Goal: Communication & Community: Answer question/provide support

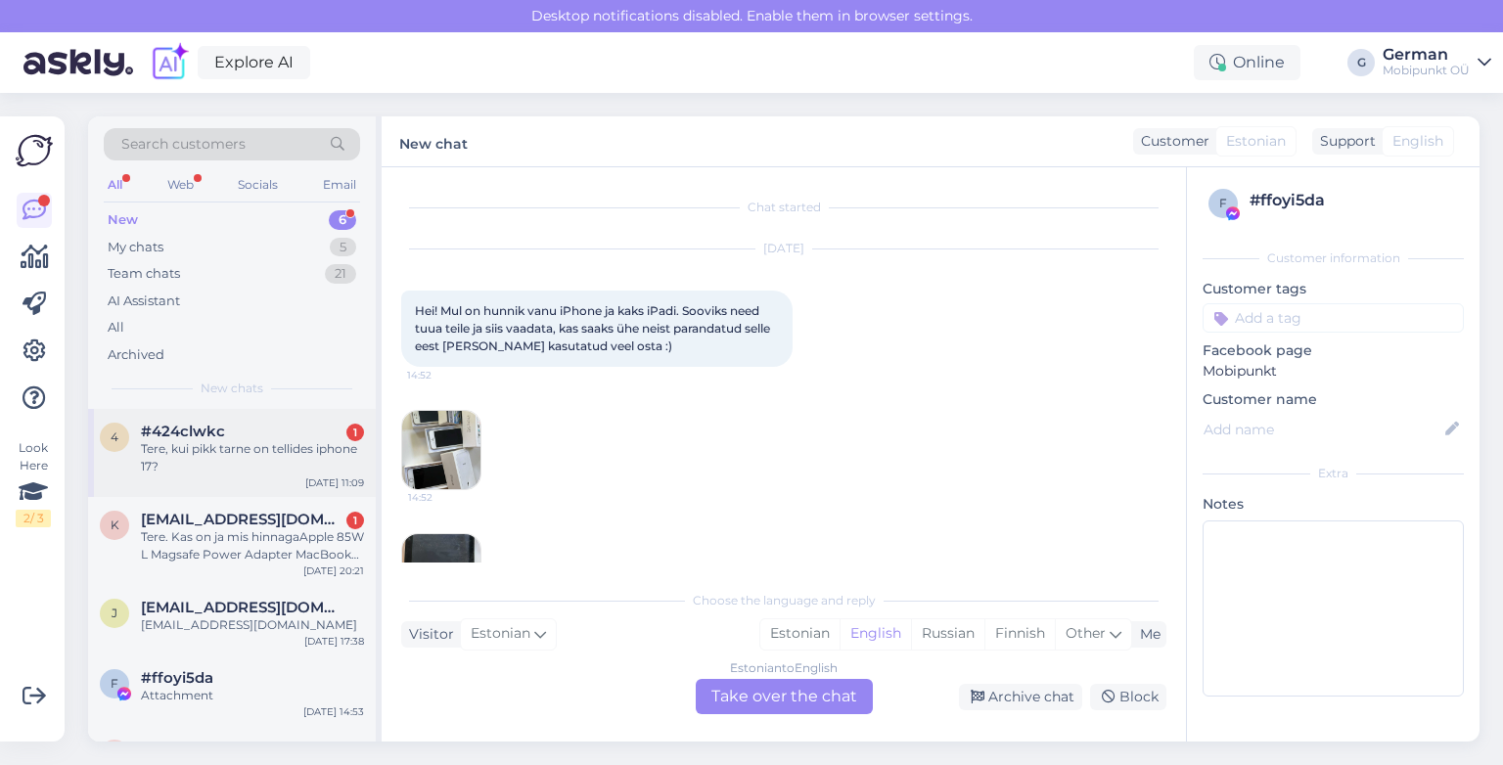
scroll to position [41, 0]
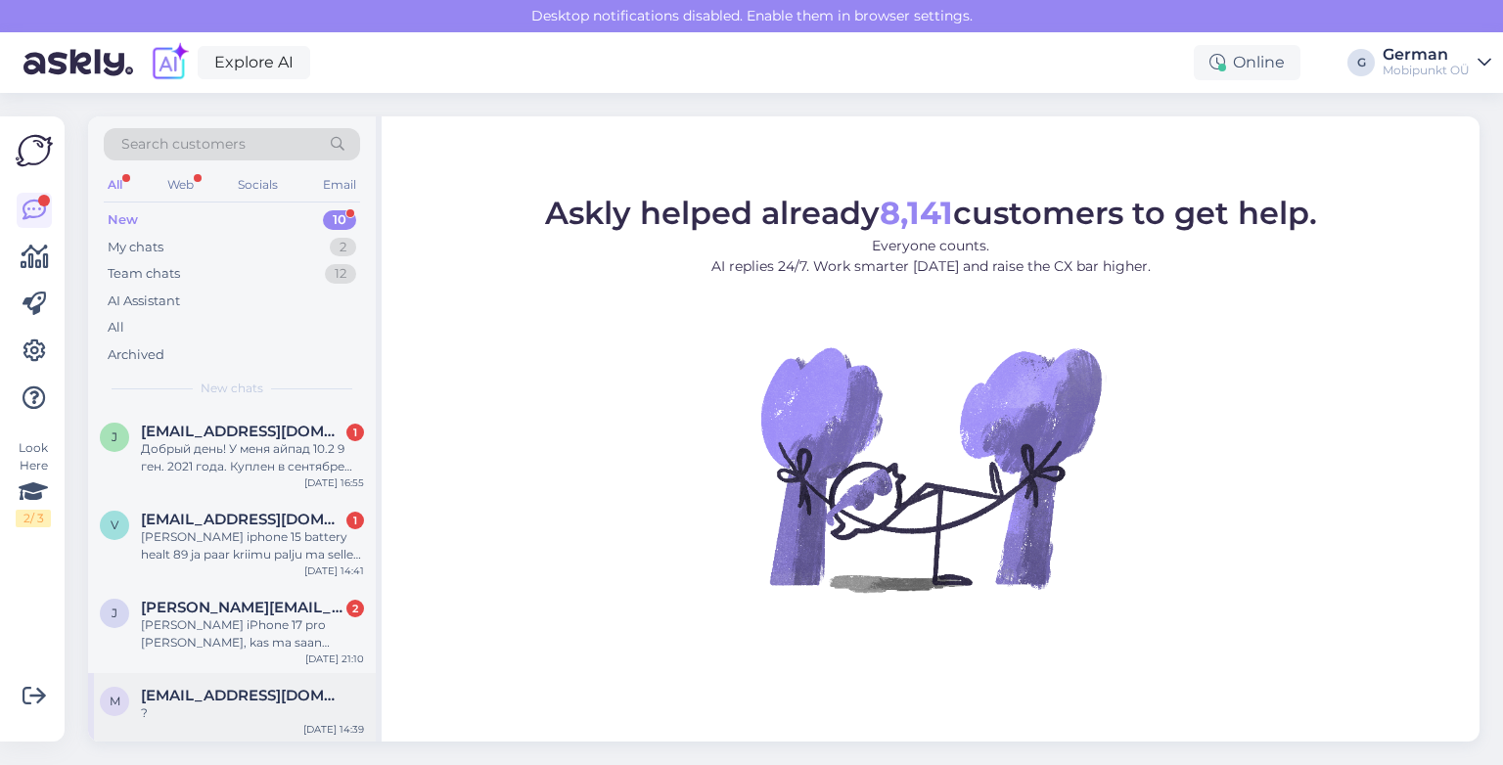
click at [213, 699] on span "[EMAIL_ADDRESS][DOMAIN_NAME]" at bounding box center [243, 696] width 204 height 18
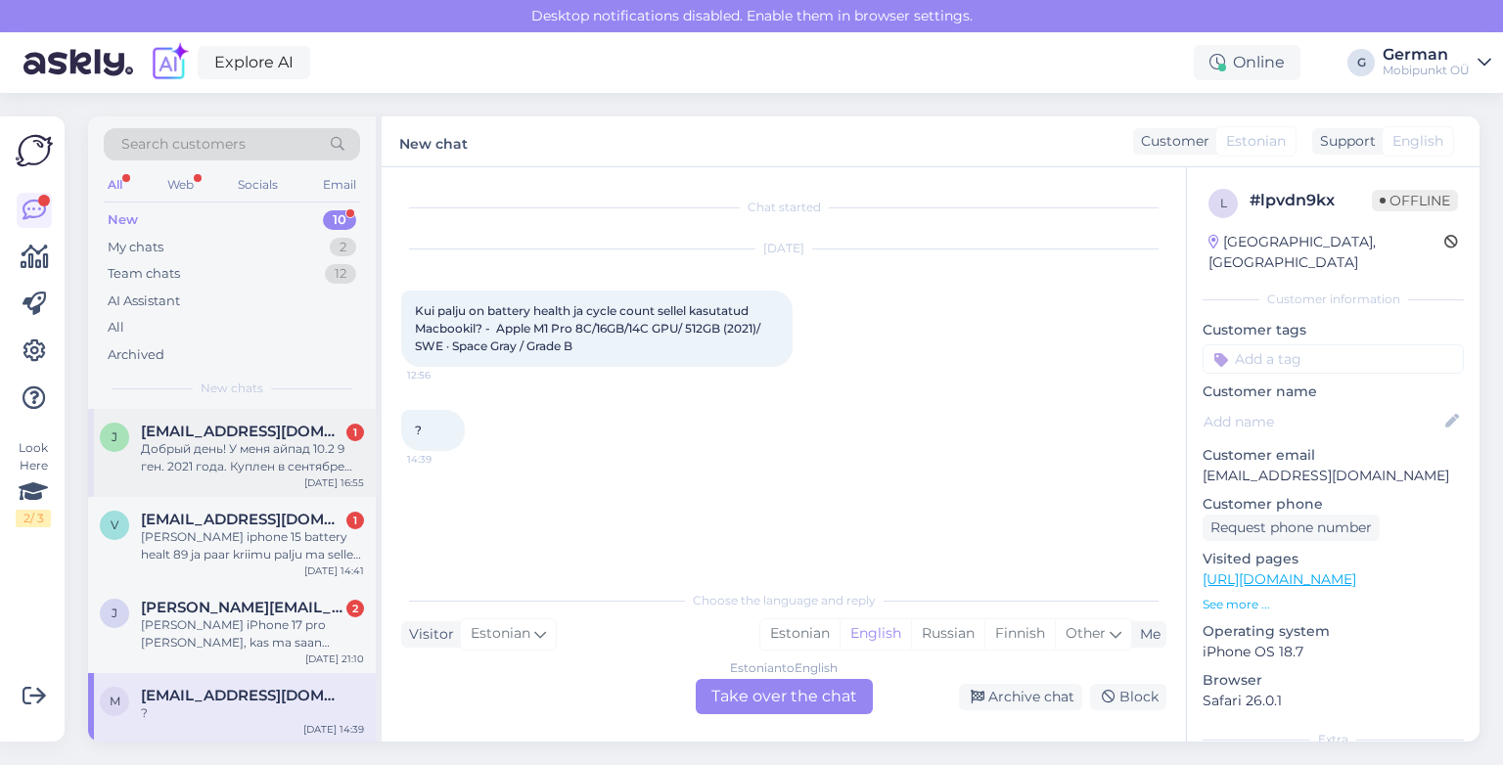
click at [233, 422] on div "j [EMAIL_ADDRESS][DOMAIN_NAME] 1 Добрый день! У меня айпад 10.2 9 ген. 2021 год…" at bounding box center [232, 453] width 288 height 88
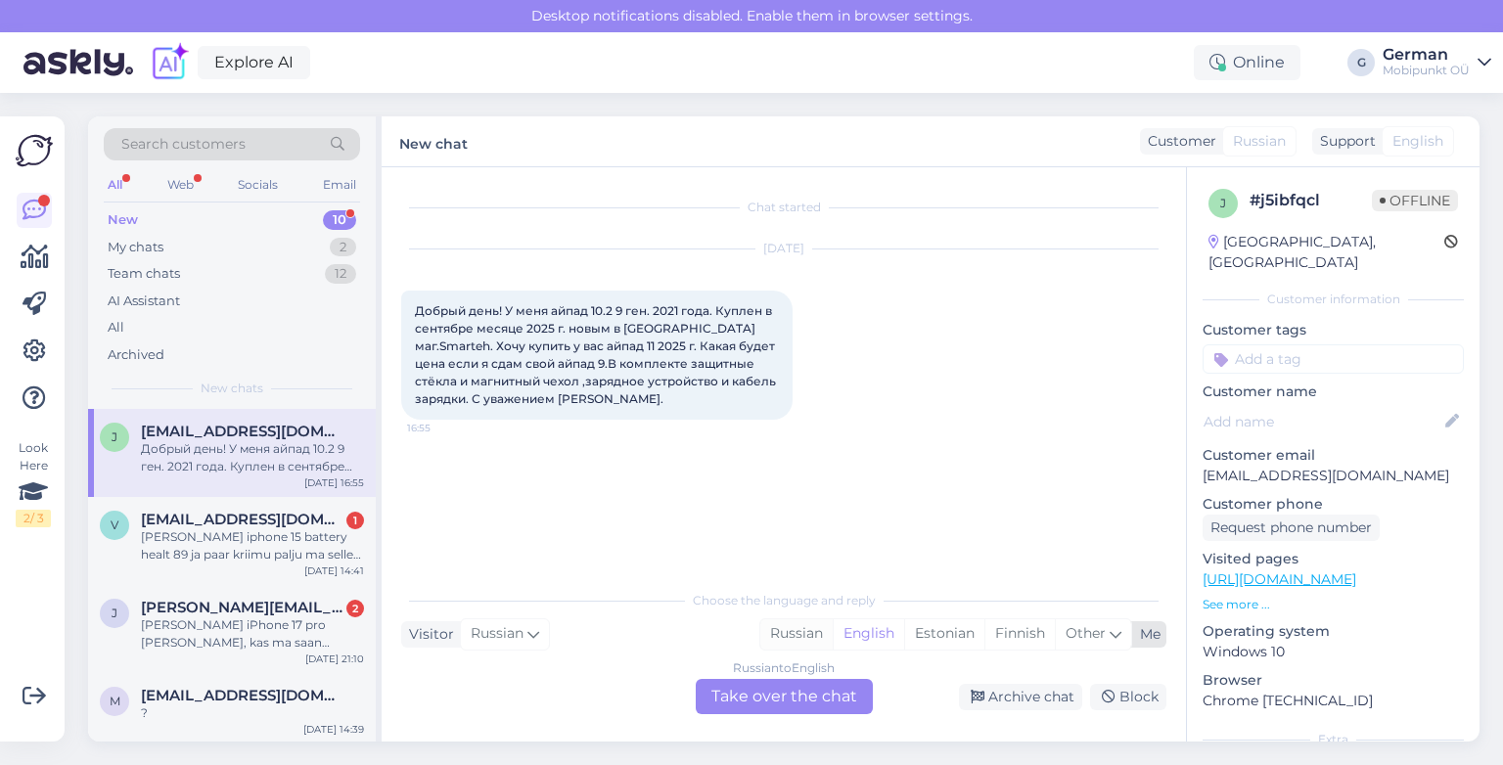
click at [808, 631] on div "Russian" at bounding box center [796, 633] width 72 height 29
click at [786, 703] on div "Russian to Russian Take over the chat" at bounding box center [784, 696] width 177 height 35
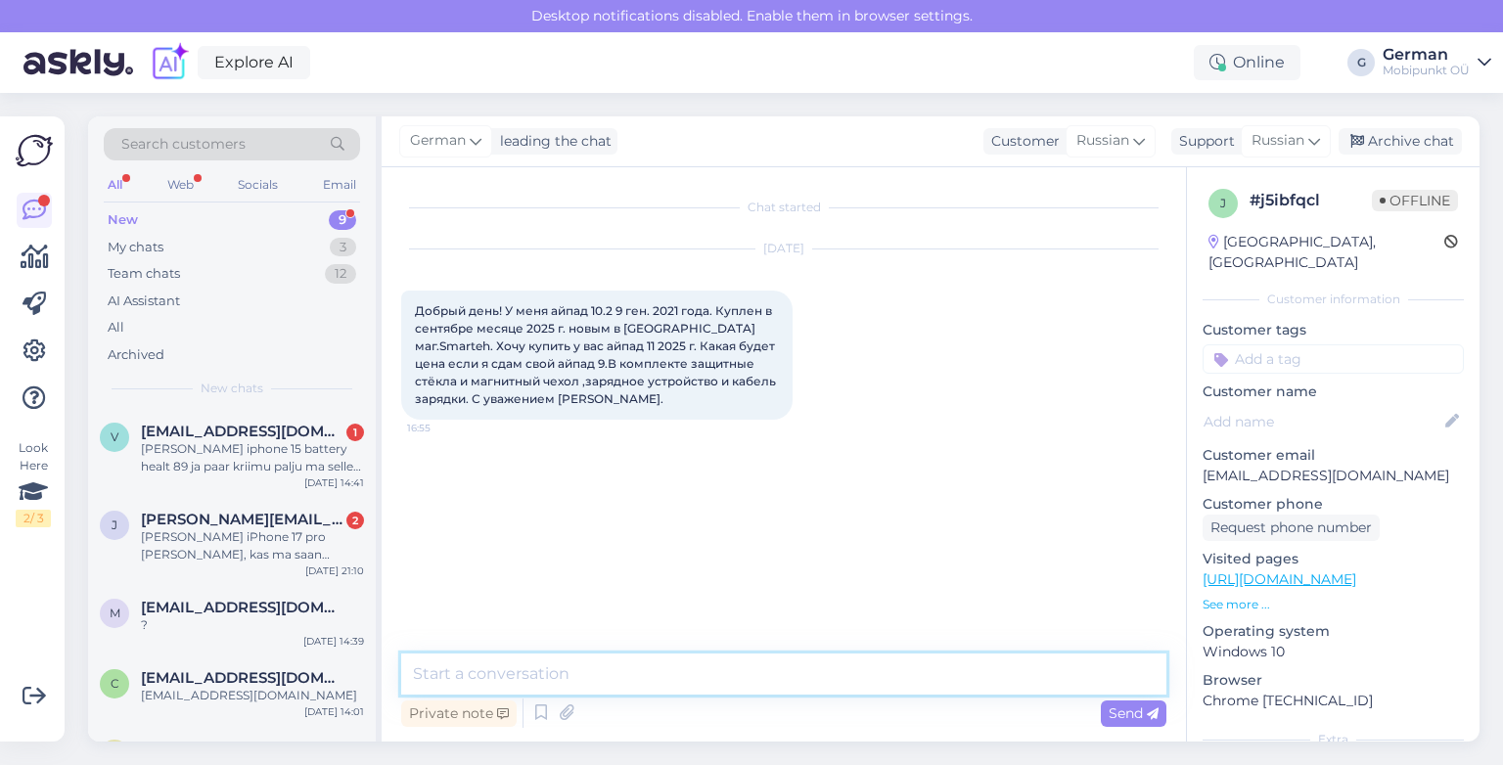
click at [688, 683] on textarea at bounding box center [783, 674] width 765 height 41
type textarea "P"
click at [478, 650] on textarea "Здравстуйте!" at bounding box center [783, 662] width 765 height 65
click at [469, 684] on textarea "Здравствуйте!" at bounding box center [783, 662] width 765 height 65
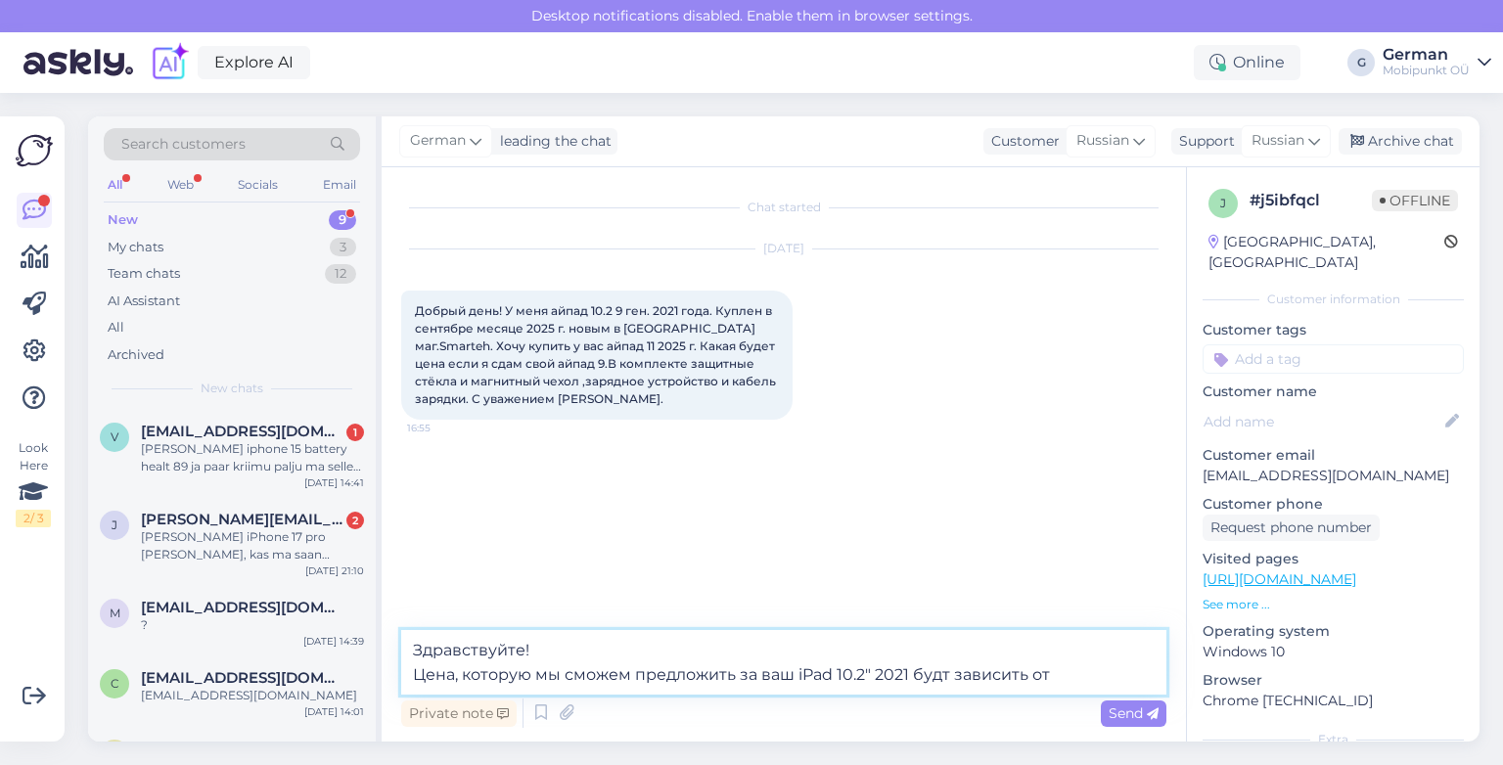
drag, startPoint x: 418, startPoint y: 689, endPoint x: 516, endPoint y: 691, distance: 97.9
click at [421, 689] on textarea "Здравствуйте! Цена, которую мы сможем предложить за ваш iPad 10.2" 2021 будт за…" at bounding box center [783, 662] width 765 height 65
click at [940, 679] on textarea "Здравствуйте! Цена, которую мы сможем предложить за ваш iPad 10.2" 2021 будт за…" at bounding box center [783, 662] width 765 height 65
click at [1074, 666] on textarea "Здравствуйте! Цена, которую мы сможем предложить за ваш iPad 10.2" 2021 будет з…" at bounding box center [783, 662] width 765 height 65
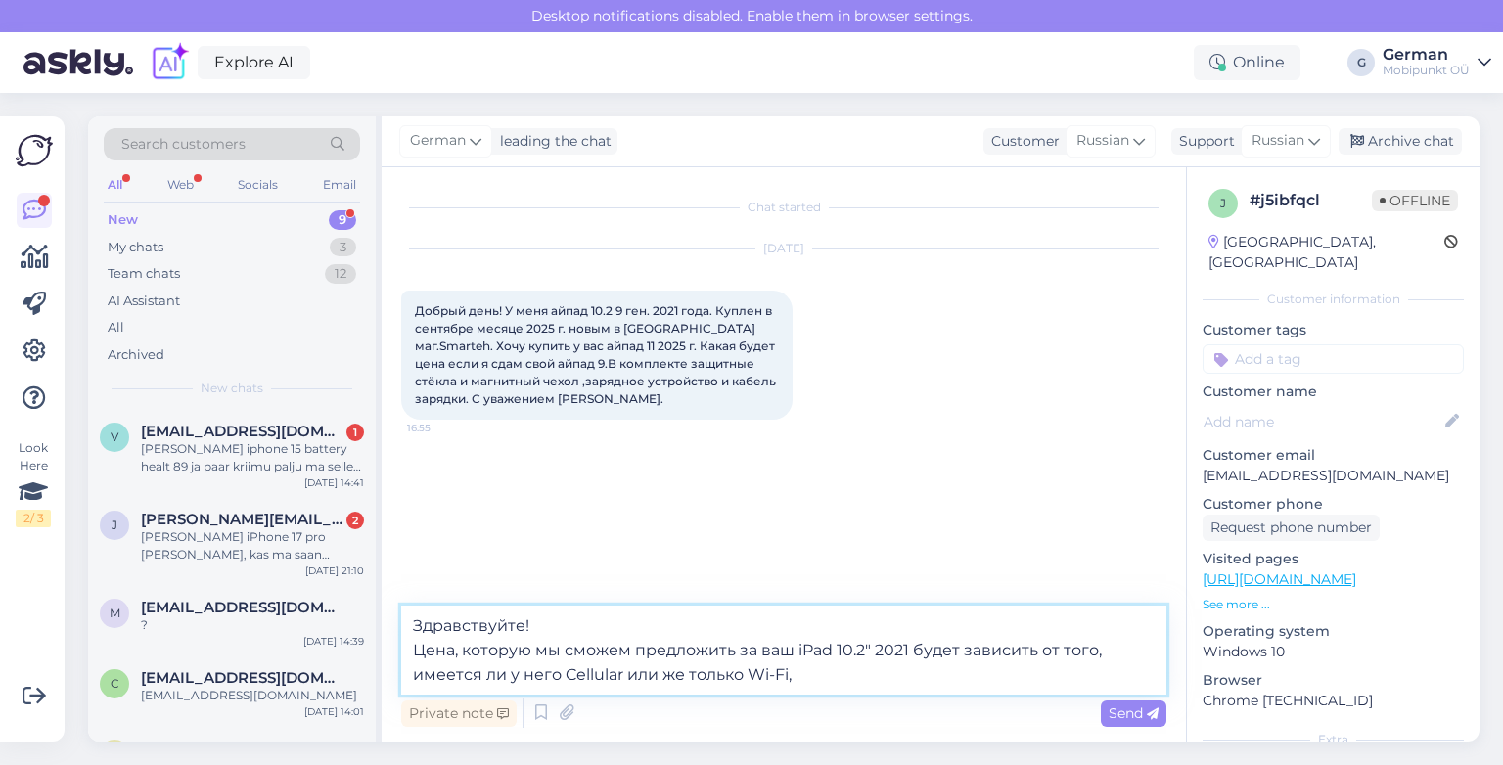
click at [1018, 660] on textarea "Здравствуйте! Цена, которую мы сможем предложить за ваш iPad 10.2" 2021 будет з…" at bounding box center [783, 650] width 765 height 89
click at [892, 665] on textarea "Здравствуйте! Цена, которую мы сможем предложить за ваш iPad 10.2" 2021 будет з…" at bounding box center [783, 650] width 765 height 89
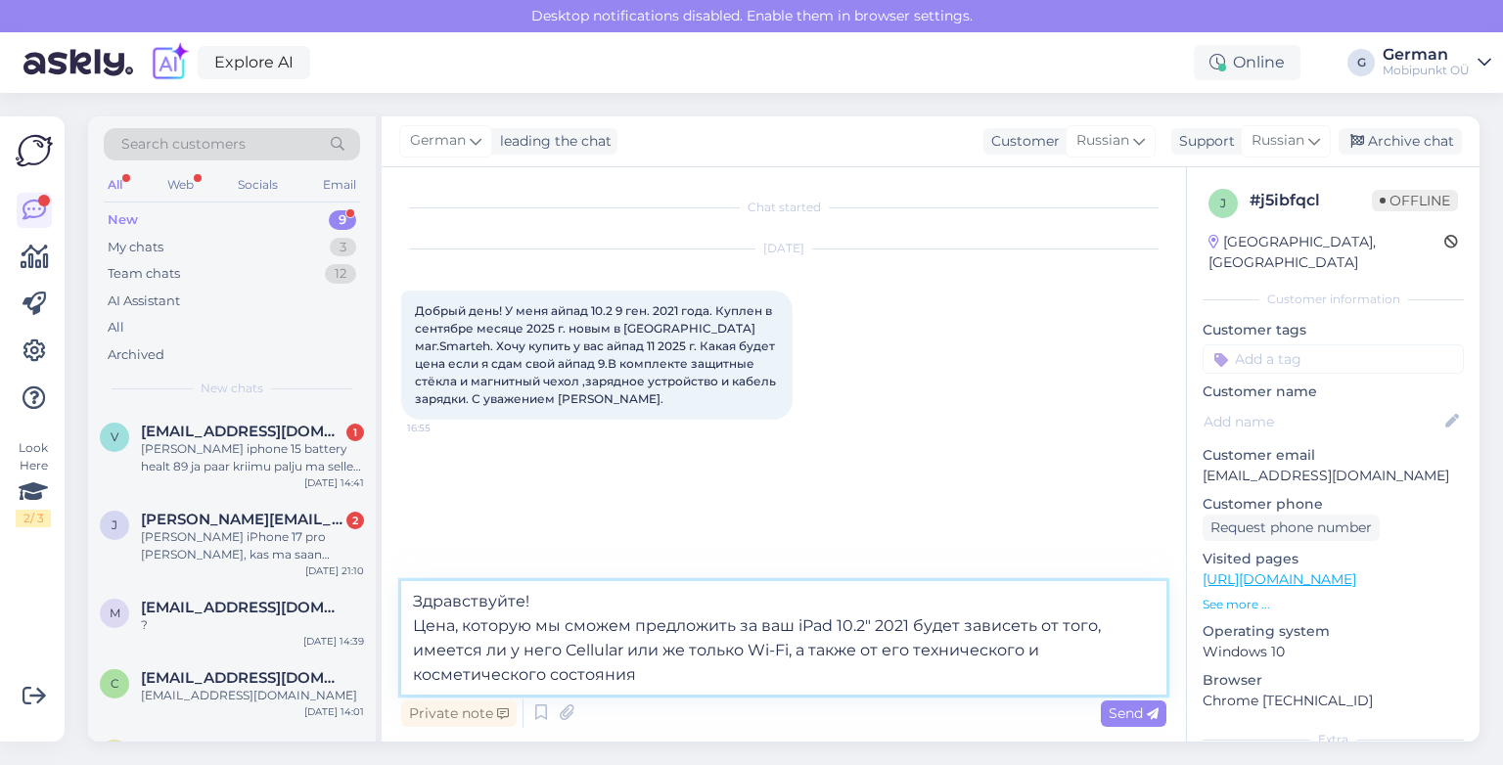
click at [809, 654] on textarea "Здравствуйте! Цена, которую мы сможем предложить за ваш iPad 10.2" 2021 будет з…" at bounding box center [783, 638] width 765 height 114
click at [1112, 634] on textarea "Здравствуйте! Цена, которую мы сможем предложить за ваш iPad 10.2" 2021 будет з…" at bounding box center [783, 638] width 765 height 114
click at [931, 686] on textarea "Здравствуйте! Цена, которую мы сможем предложить за ваш iPad 10.2" 2021 будет з…" at bounding box center [783, 638] width 765 height 114
click at [521, 610] on textarea "Здравствуйте! Цена, которую мы сможем предложить за ваш iPad 10.2" 2021 будет з…" at bounding box center [783, 638] width 765 height 114
click at [558, 628] on textarea "Здравствуйте, [PERSON_NAME]! Цена, которую мы сможем предложить за ваш iPad 10.…" at bounding box center [783, 638] width 765 height 114
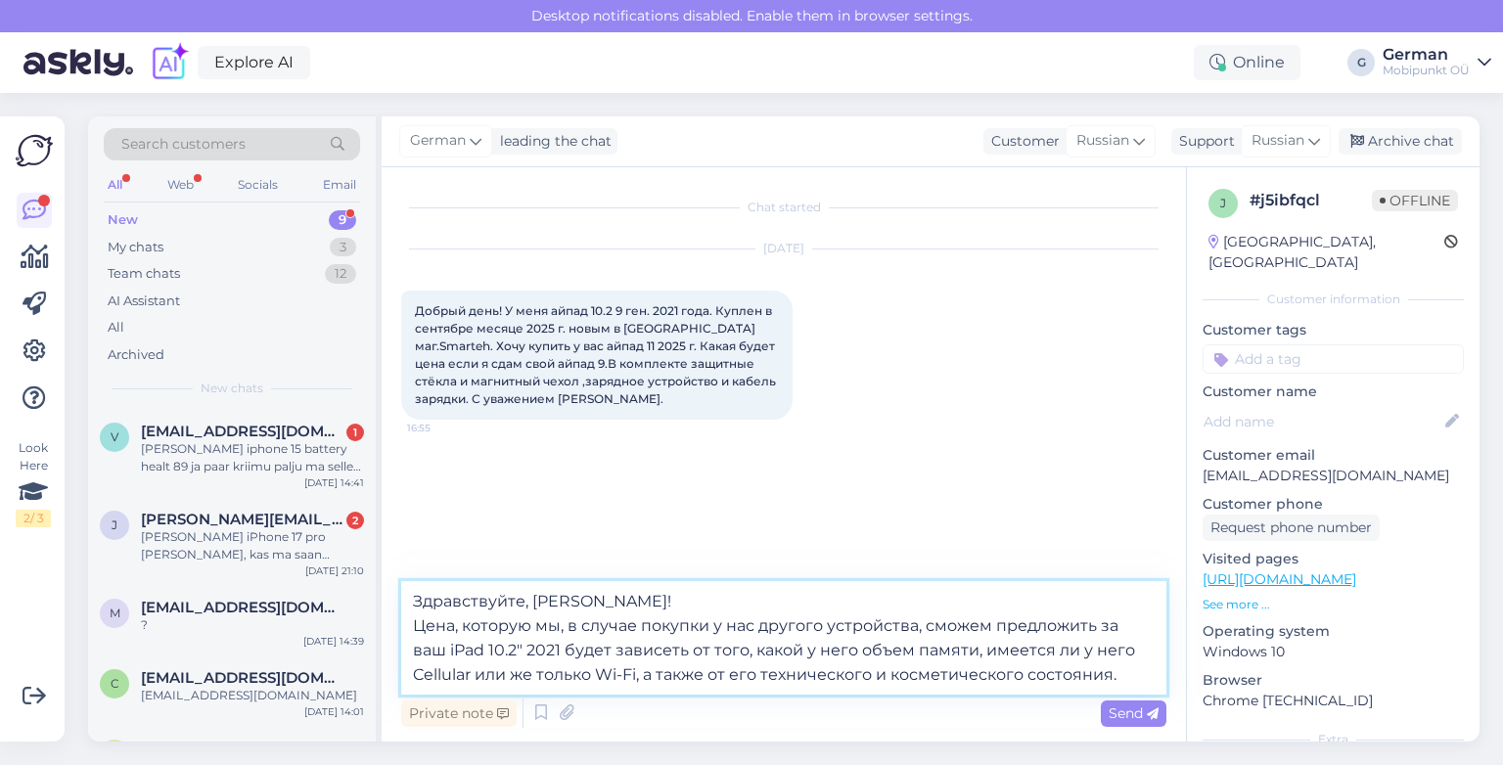
click at [525, 652] on textarea "Здравствуйте, [PERSON_NAME]! Цена, которую мы, в случае покупки у нас другого у…" at bounding box center [783, 638] width 765 height 114
click at [817, 652] on textarea "Здравствуйте, [PERSON_NAME]! Цена, которую мы, в случае покупки у нас другого у…" at bounding box center [783, 638] width 765 height 114
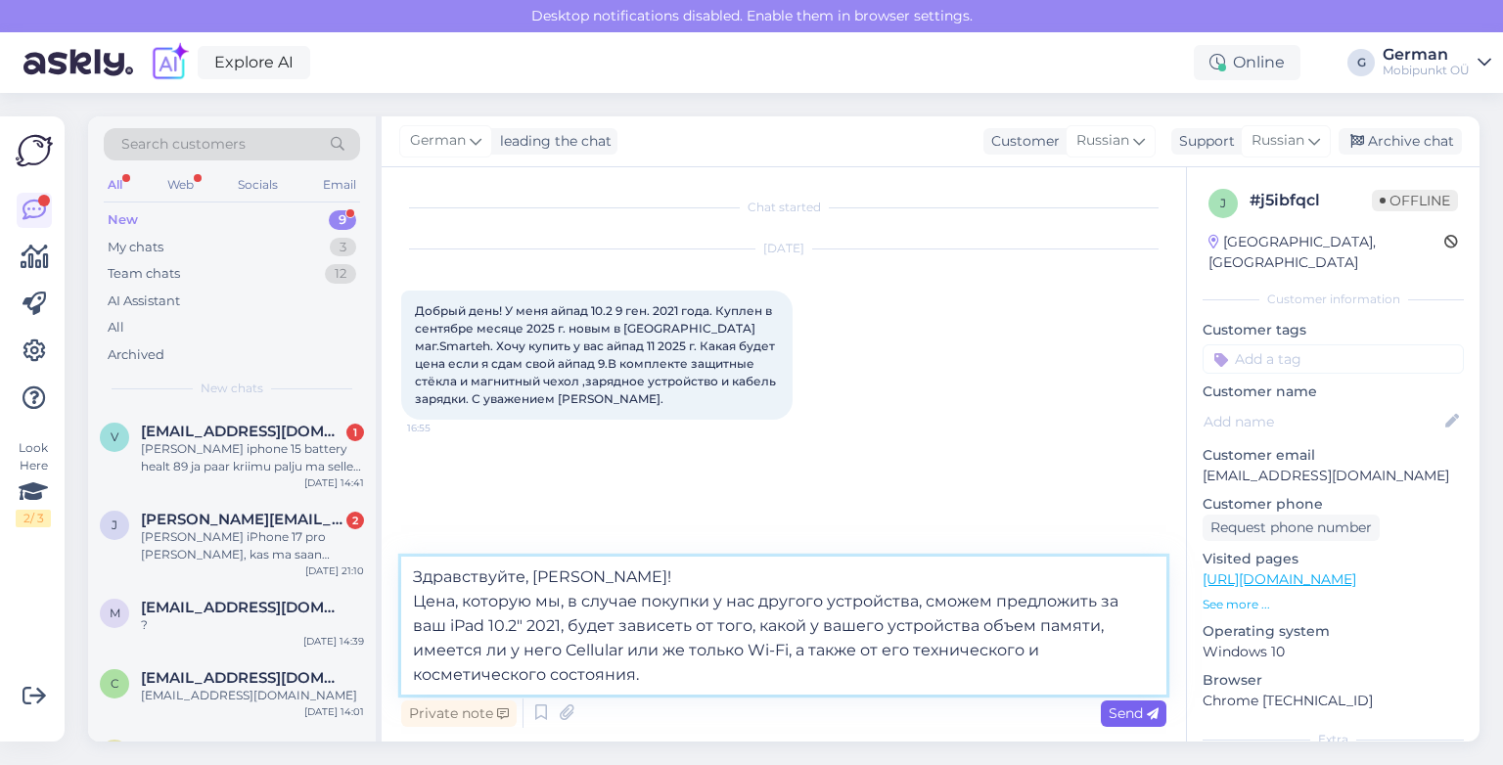
type textarea "Здравствуйте, [PERSON_NAME]! Цена, которую мы, в случае покупки у нас другого у…"
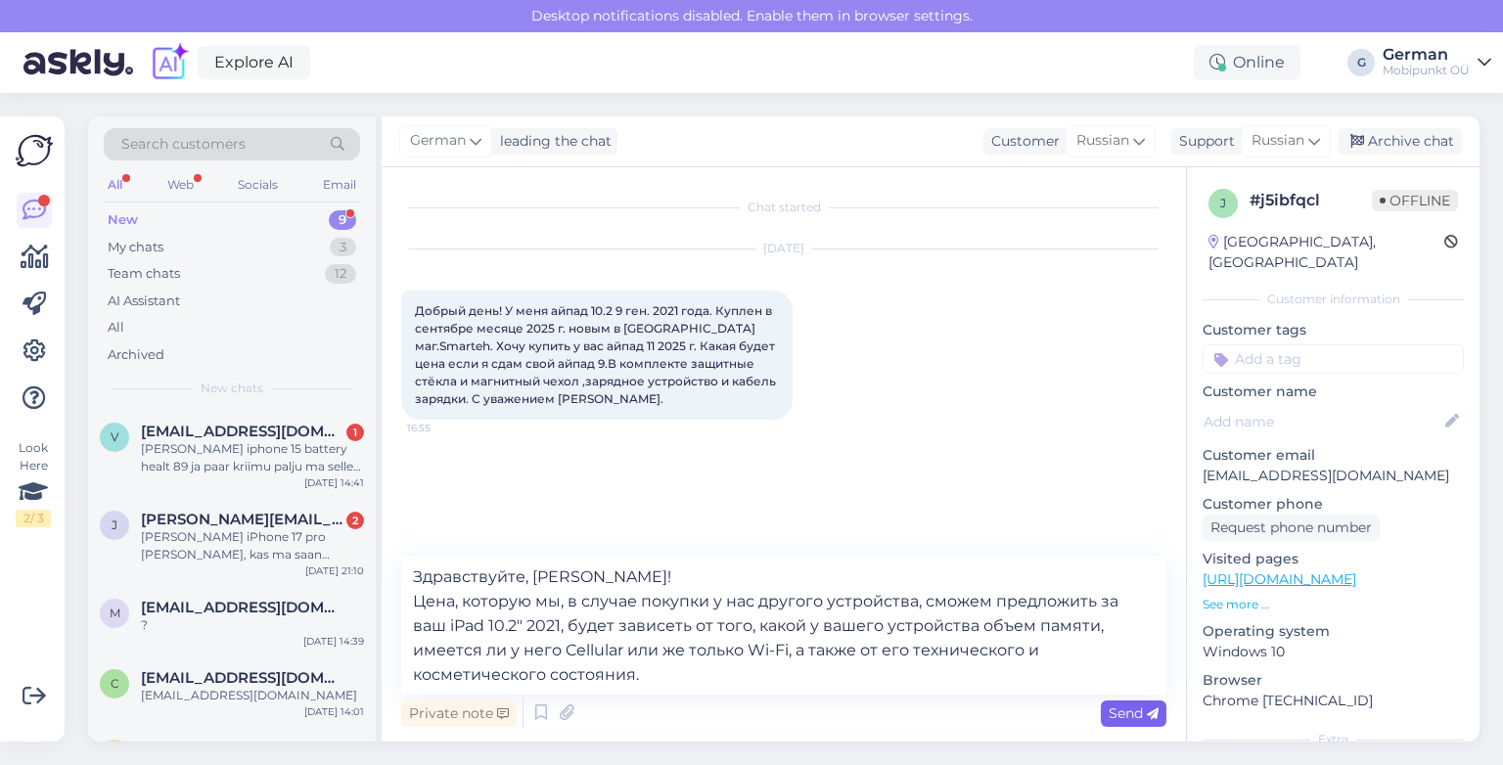
click at [1119, 711] on span "Send" at bounding box center [1134, 714] width 50 height 18
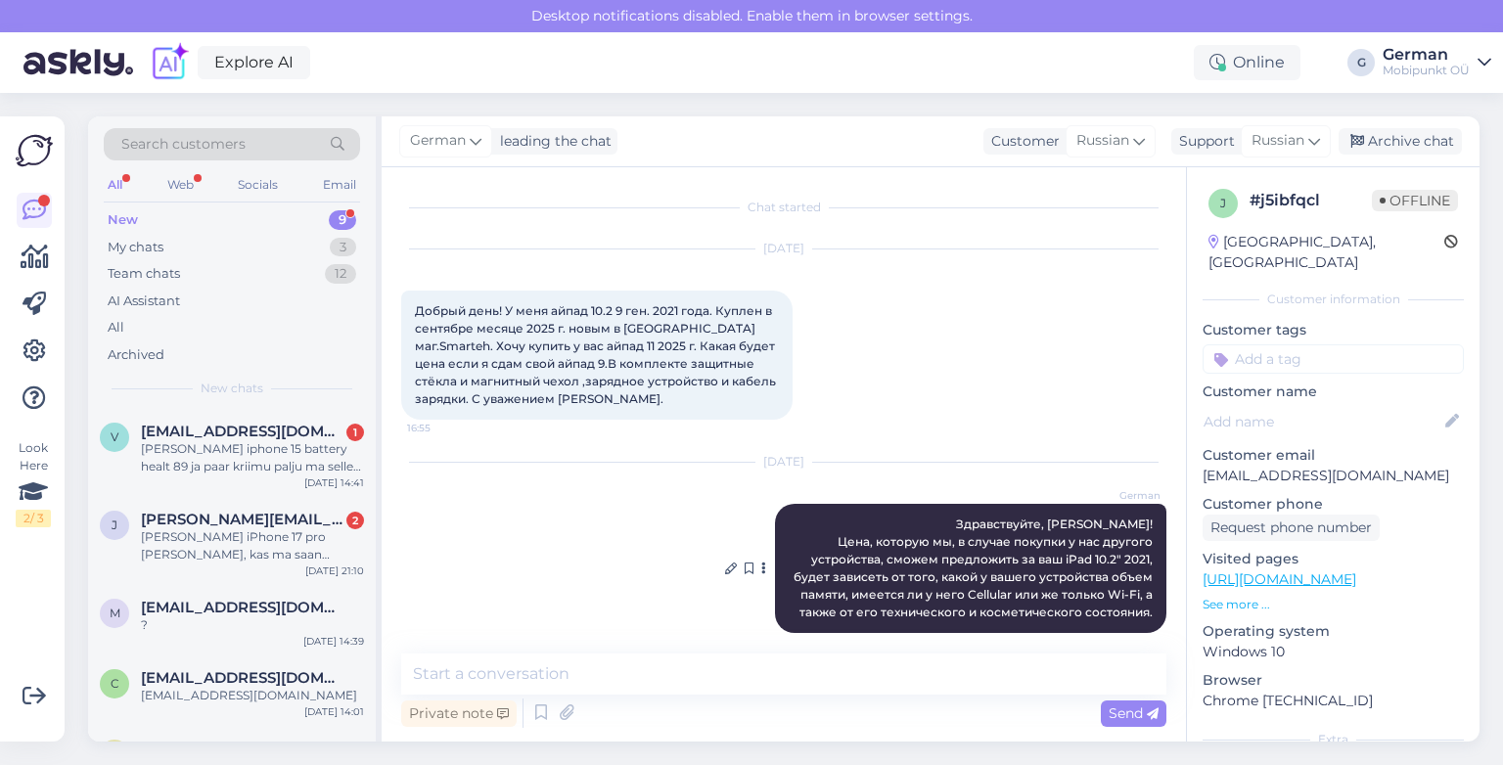
scroll to position [19, 0]
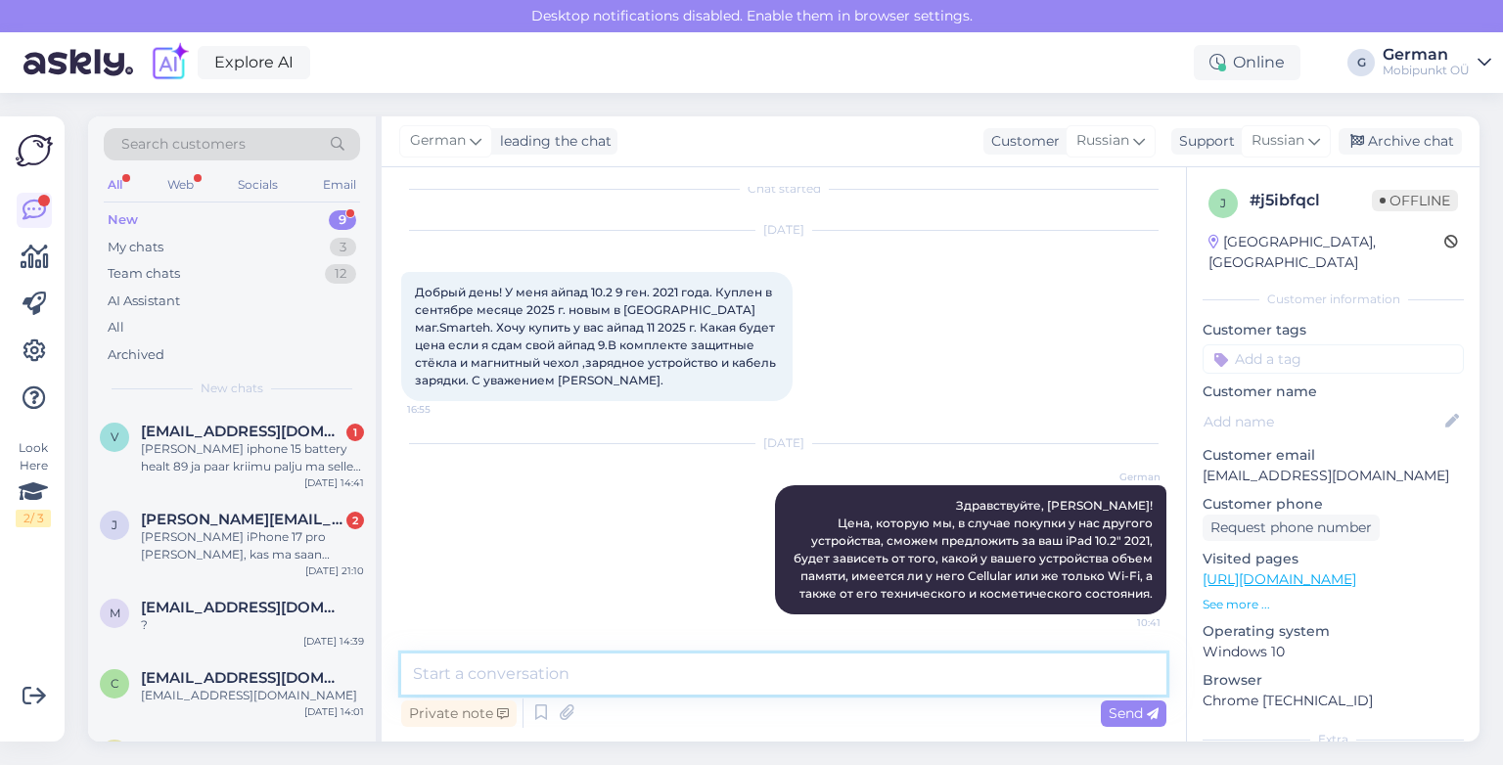
click at [449, 669] on textarea at bounding box center [783, 674] width 765 height 41
type textarea "D"
click at [567, 673] on textarea "Вы можете указать это здесь и мы" at bounding box center [783, 674] width 765 height 41
click at [725, 675] on textarea "Вы можете написать это здесь и мы" at bounding box center [783, 674] width 765 height 41
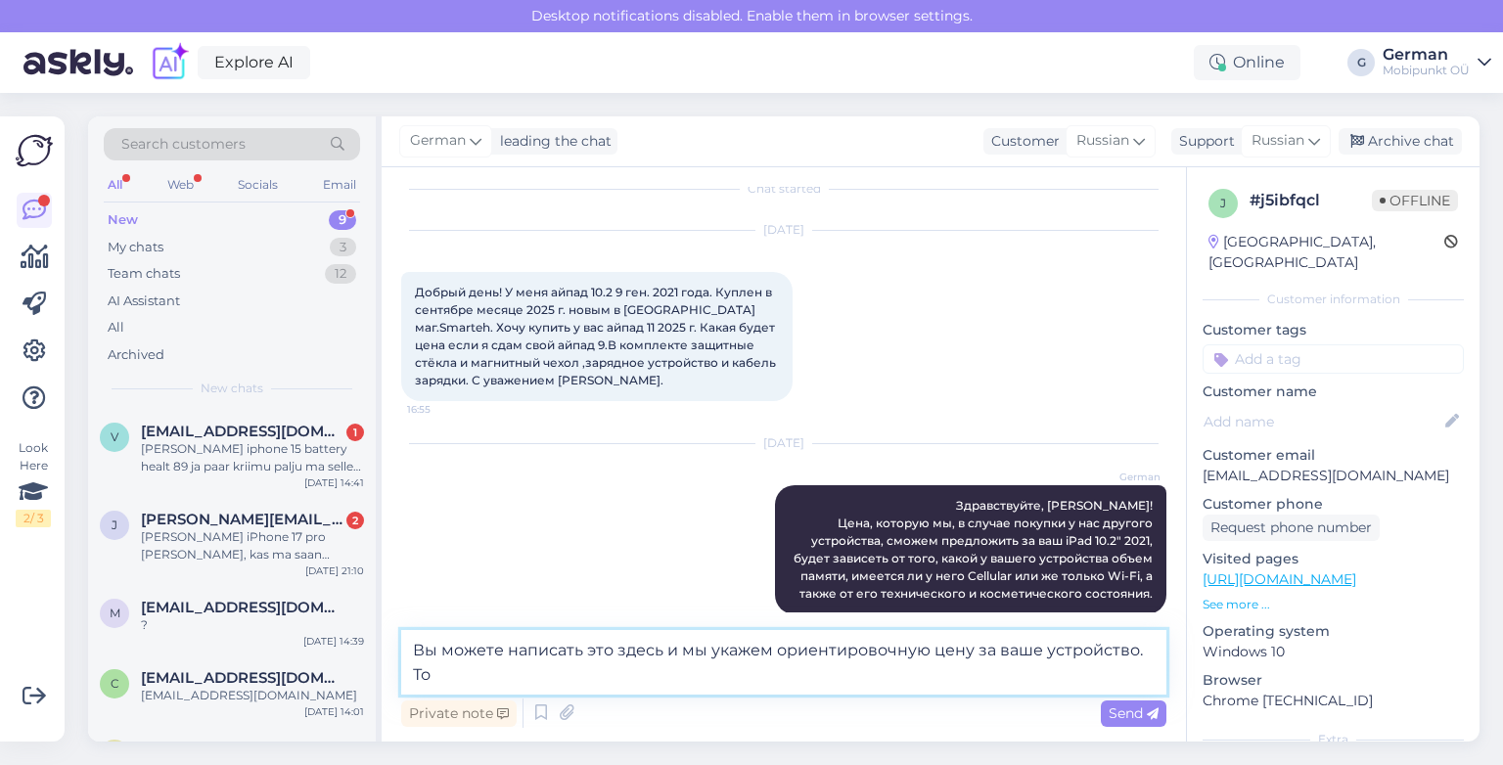
scroll to position [42, 0]
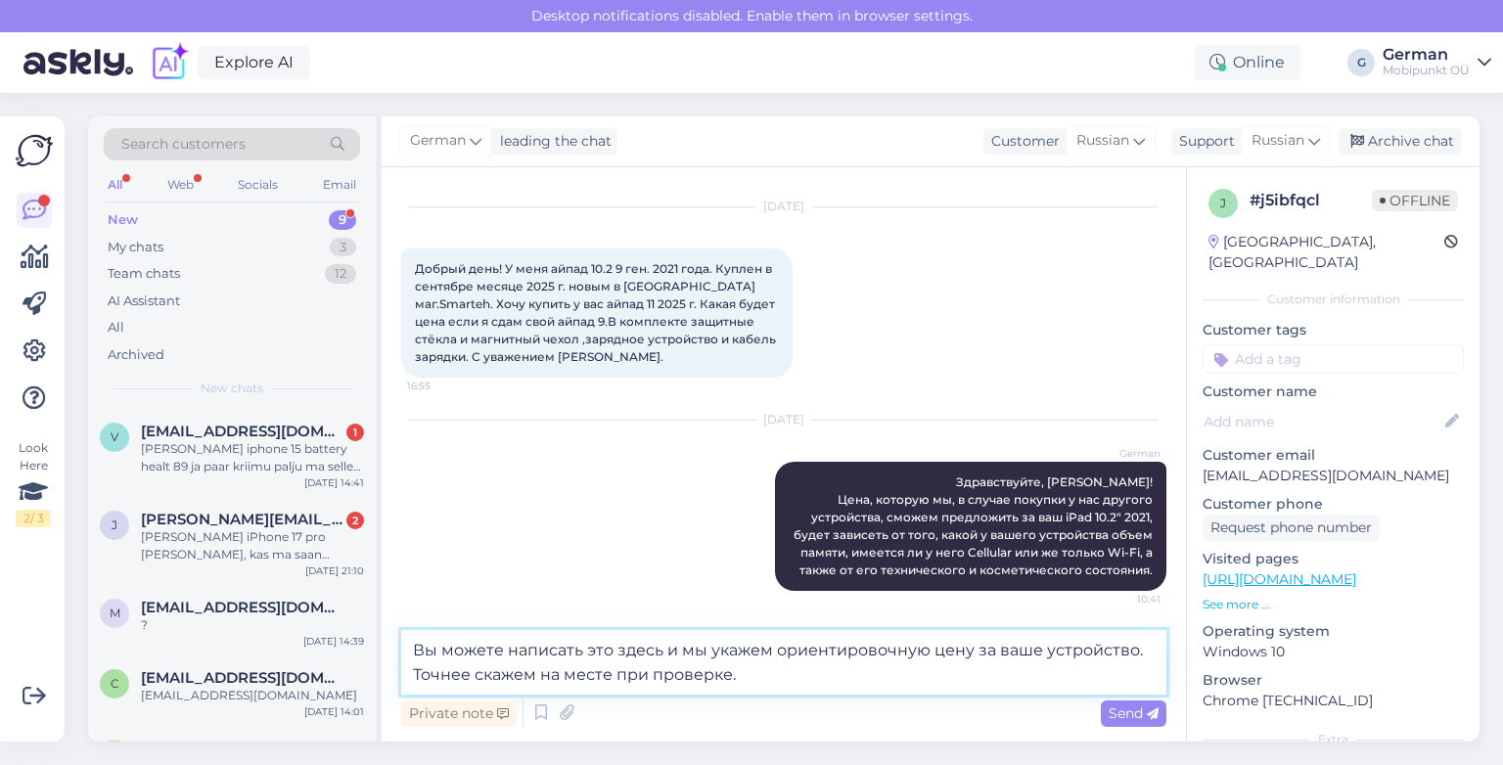
click at [609, 652] on textarea "Вы можете написать это здесь и мы укажем ориентировочную цену за ваше устройств…" at bounding box center [783, 662] width 765 height 65
click at [770, 652] on textarea "Вы можете написать это здесь и мы укажем ориентировочную цену за ваше устройств…" at bounding box center [783, 662] width 765 height 65
click at [585, 652] on textarea "Вы можете написать это здесь и мы опреднлим ориентировочную цену за ваше устрой…" at bounding box center [783, 662] width 765 height 65
click at [593, 649] on textarea "Вы можете указать это здесь и мы опреднлим ориентировочную цену за ваше устройс…" at bounding box center [783, 662] width 765 height 65
click at [823, 647] on textarea "Вы можете указать эти данные здесь и мы опреднлим ориентировочную цену за ваше …" at bounding box center [783, 662] width 765 height 65
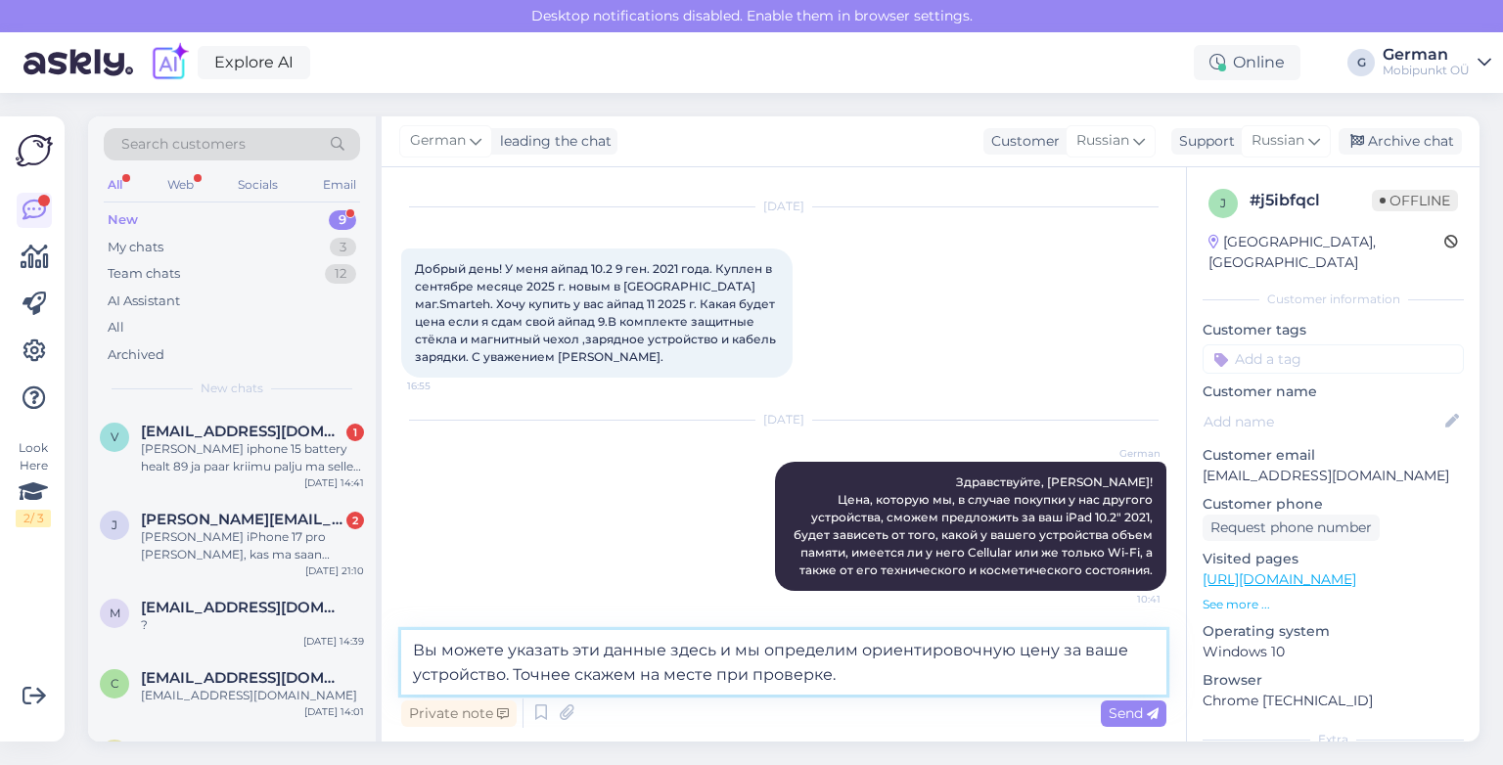
click at [567, 676] on textarea "Вы можете указать эти данные здесь и мы определим ориентировочную цену за ваше …" at bounding box center [783, 662] width 765 height 65
click at [540, 675] on textarea "Вы можете указать эти данные здесь и мы определим ориентировочную цену за ваше …" at bounding box center [783, 662] width 765 height 65
type textarea "Вы можете указать эти данные здесь и мы определим ориентировочную цену за ваше …"
click at [1139, 716] on span "Send" at bounding box center [1134, 714] width 50 height 18
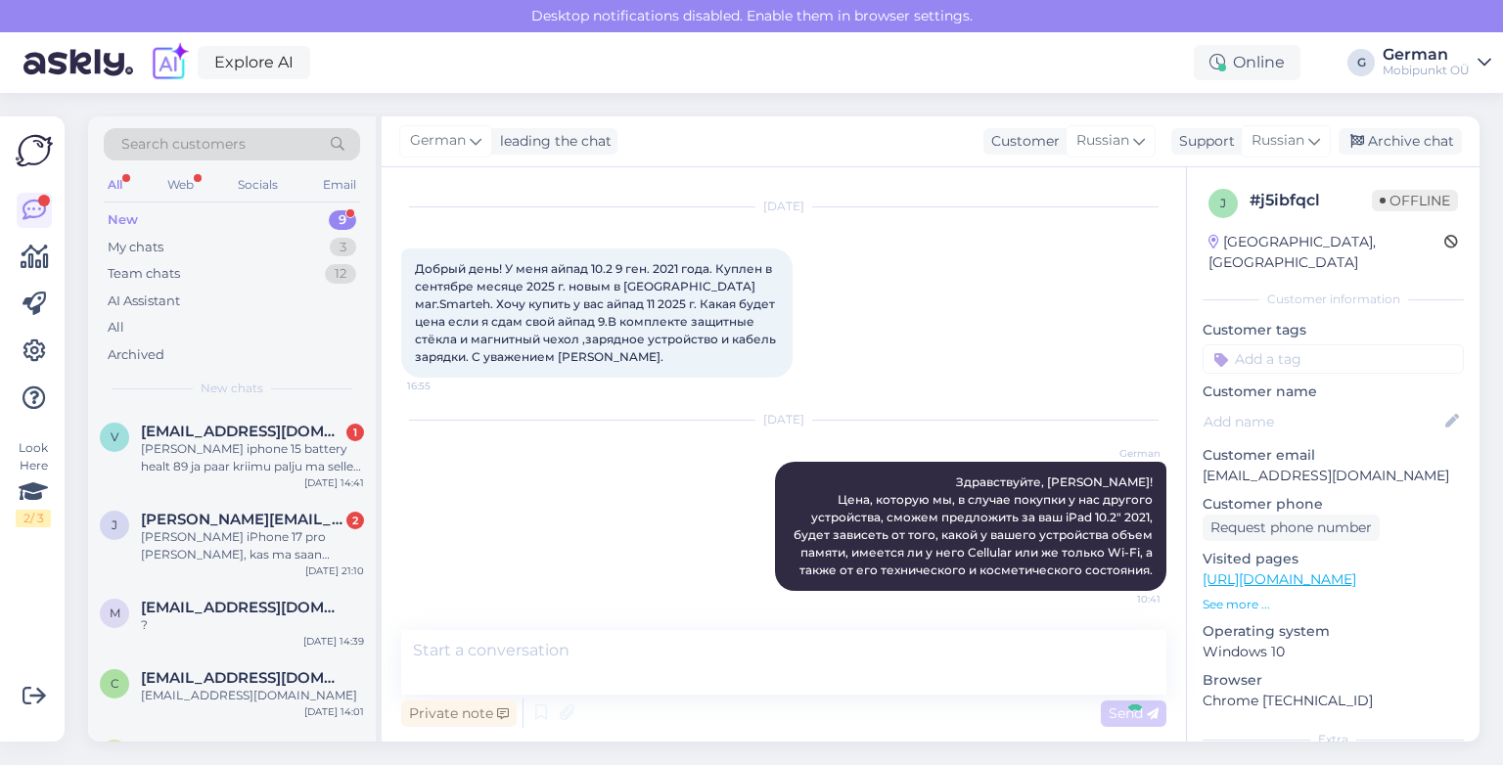
scroll to position [138, 0]
